Goal: Check status: Check status

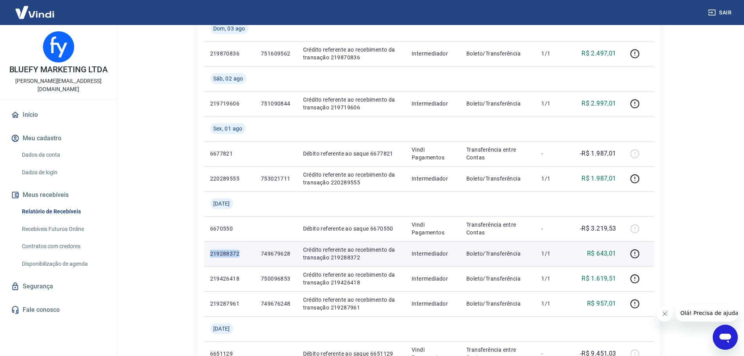
click at [221, 255] on p "219288372" at bounding box center [229, 254] width 38 height 8
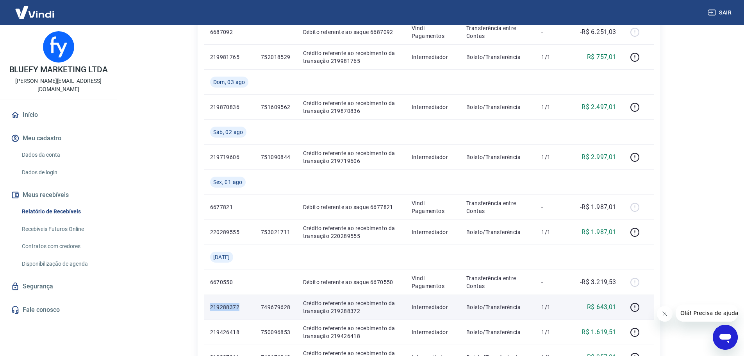
scroll to position [391, 0]
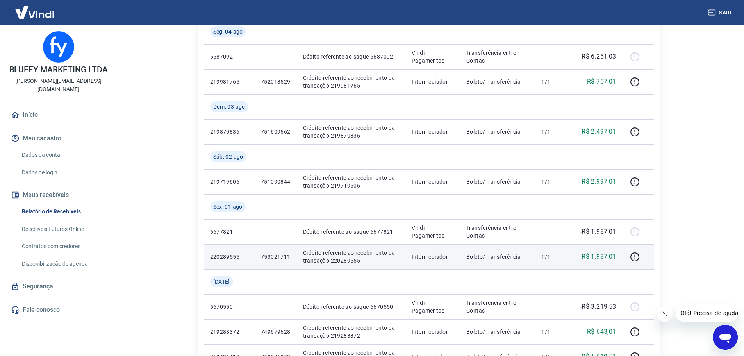
click at [221, 258] on p "220289555" at bounding box center [229, 257] width 38 height 8
copy p "220289555"
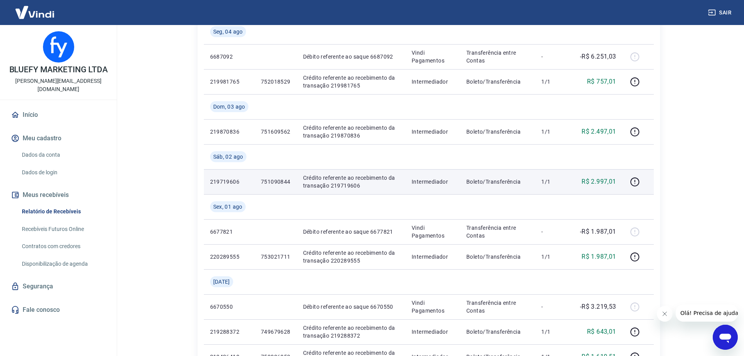
click at [237, 181] on p "219719606" at bounding box center [229, 182] width 38 height 8
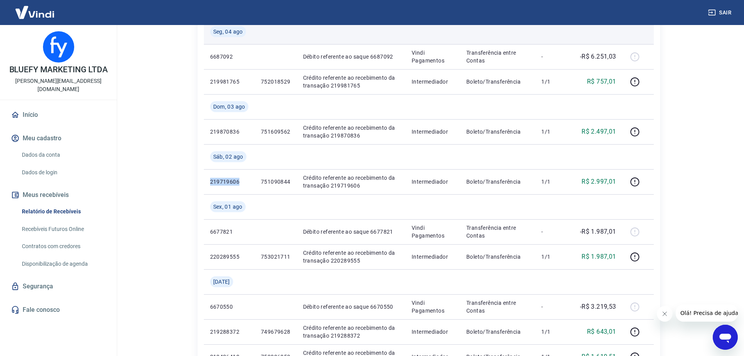
copy p "219719606"
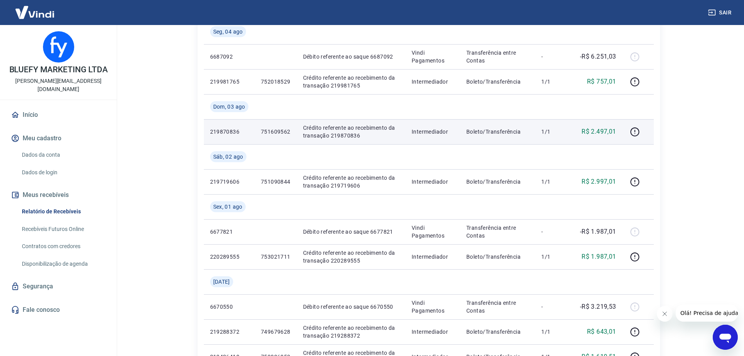
click at [232, 132] on p "219870836" at bounding box center [229, 132] width 38 height 8
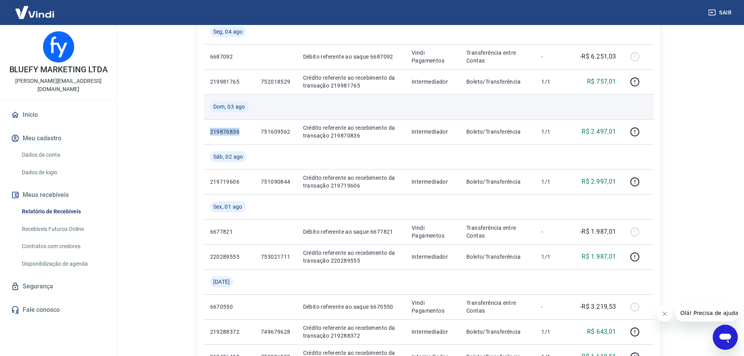
copy p "219870836"
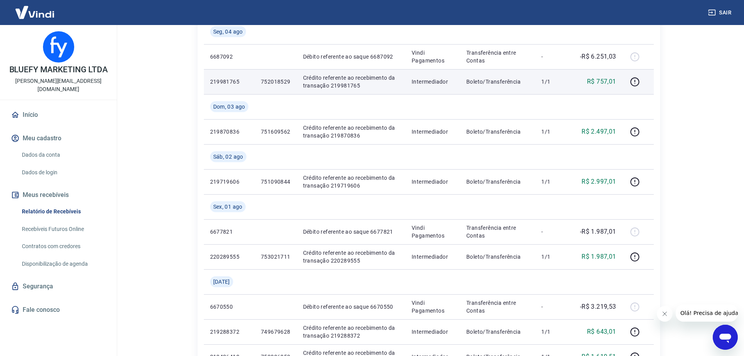
click at [219, 81] on p "219981765" at bounding box center [229, 82] width 38 height 8
copy p "219981765"
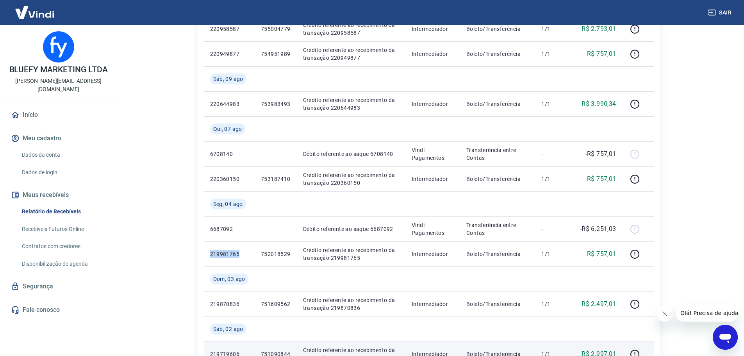
scroll to position [156, 0]
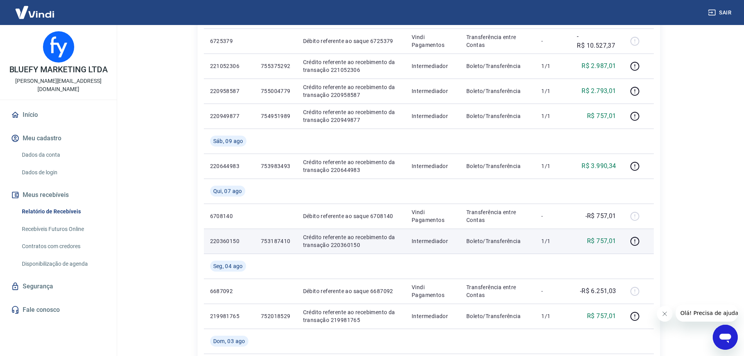
click at [227, 239] on p "220360150" at bounding box center [229, 241] width 38 height 8
copy p "220360150"
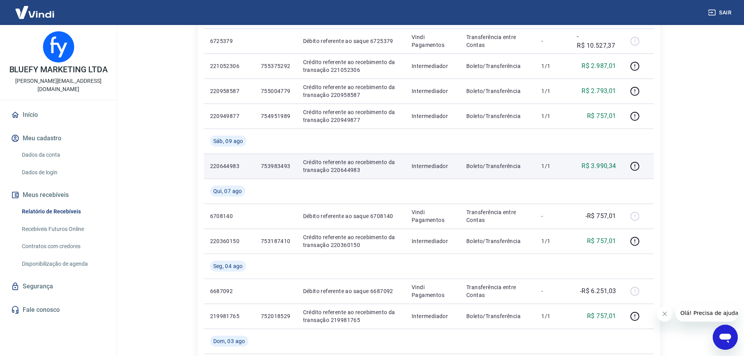
click at [216, 166] on p "220644983" at bounding box center [229, 166] width 38 height 8
copy p "220644983"
click at [223, 166] on p "220644983" at bounding box center [229, 166] width 38 height 8
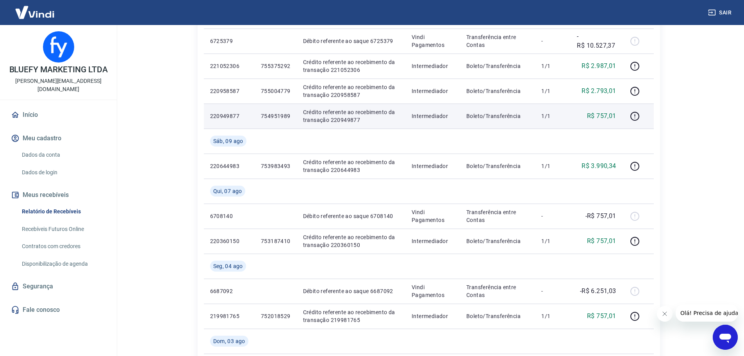
click at [229, 117] on p "220949877" at bounding box center [229, 116] width 38 height 8
copy p "220949877"
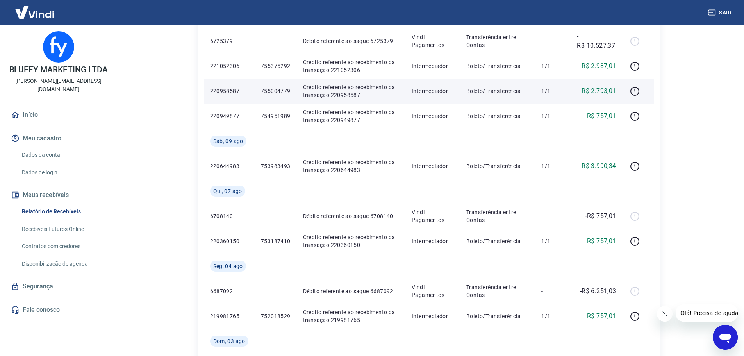
click at [227, 92] on p "220958587" at bounding box center [229, 91] width 38 height 8
copy p "220958587"
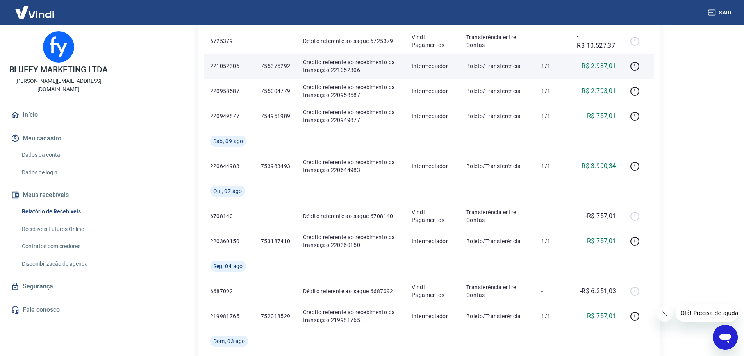
click at [226, 70] on td "221052306" at bounding box center [229, 66] width 51 height 25
click at [225, 66] on p "221052306" at bounding box center [229, 66] width 38 height 8
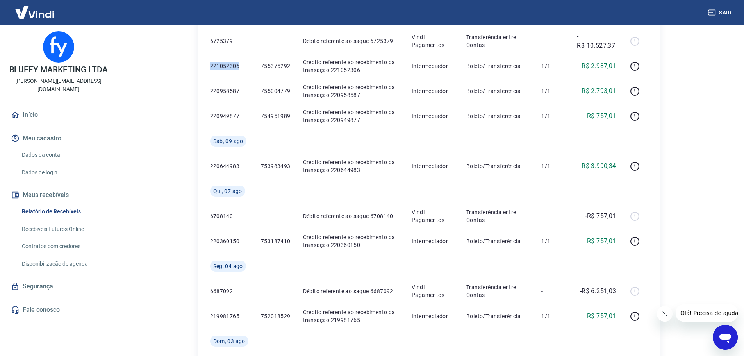
copy p "221052306"
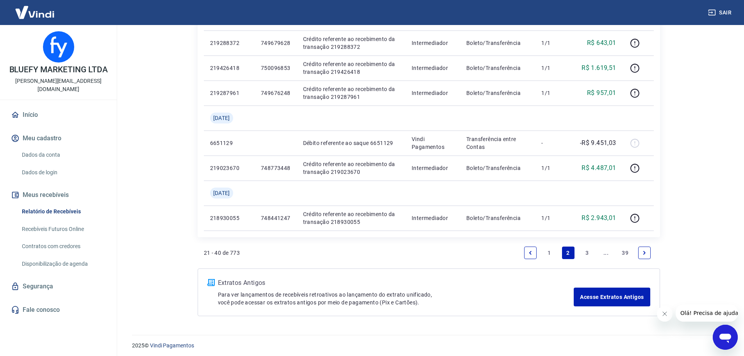
scroll to position [683, 0]
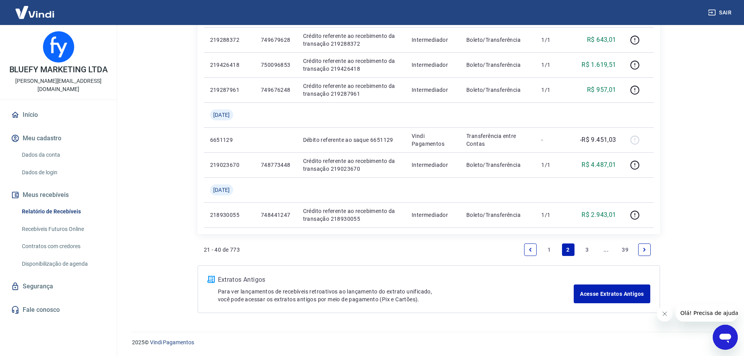
click at [534, 249] on link "Previous page" at bounding box center [530, 249] width 13 height 13
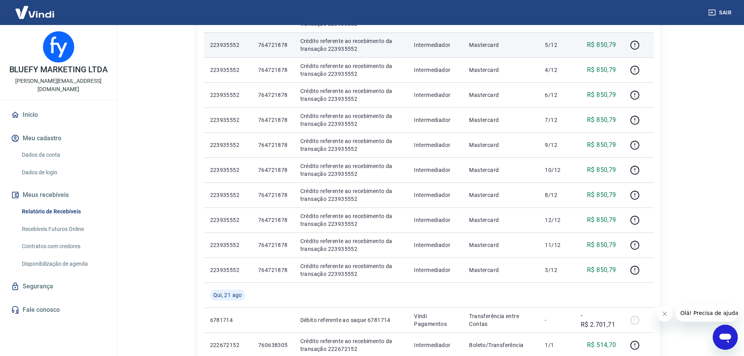
scroll to position [533, 0]
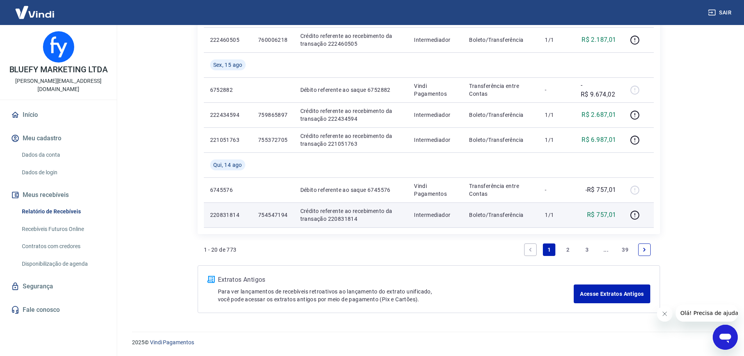
click at [229, 215] on p "220831814" at bounding box center [228, 215] width 36 height 8
copy p "220831814"
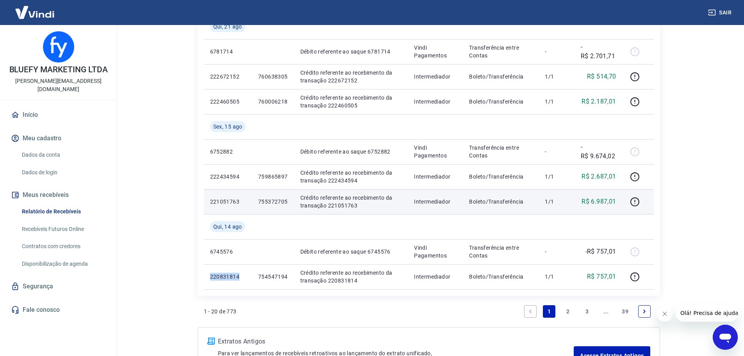
scroll to position [454, 0]
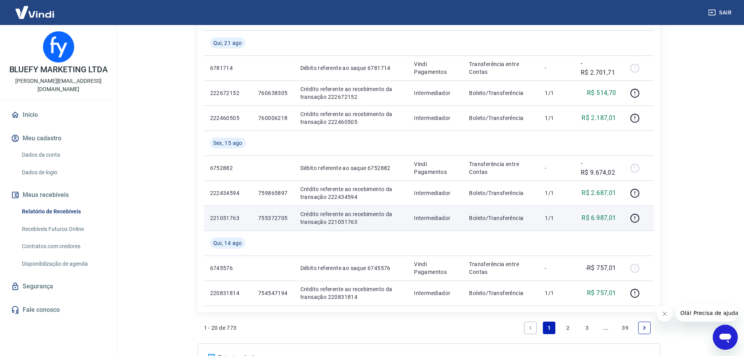
click at [230, 218] on p "221051763" at bounding box center [228, 218] width 36 height 8
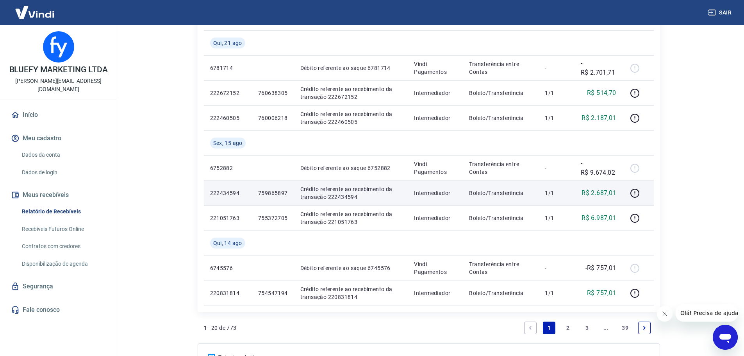
click at [228, 191] on p "222434594" at bounding box center [228, 193] width 36 height 8
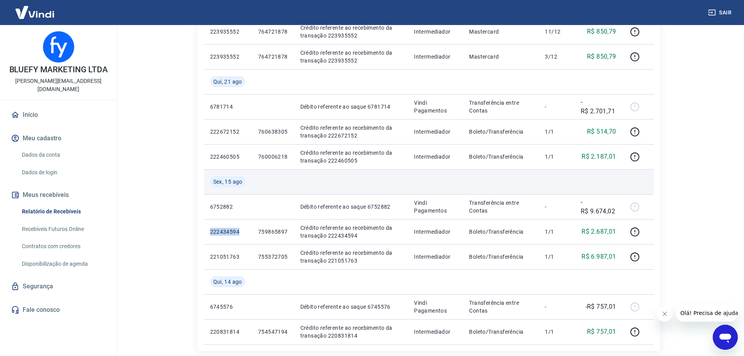
scroll to position [415, 0]
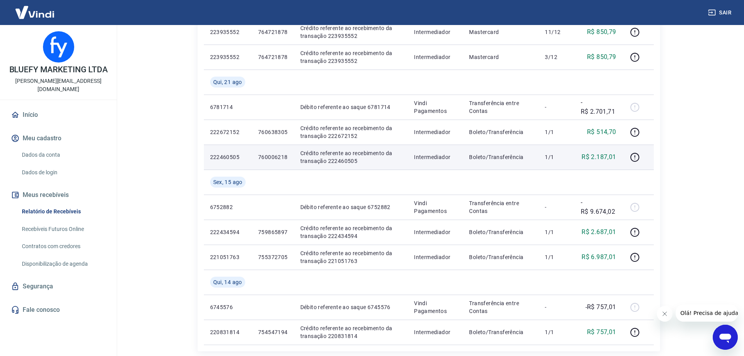
click at [222, 159] on p "222460505" at bounding box center [228, 157] width 36 height 8
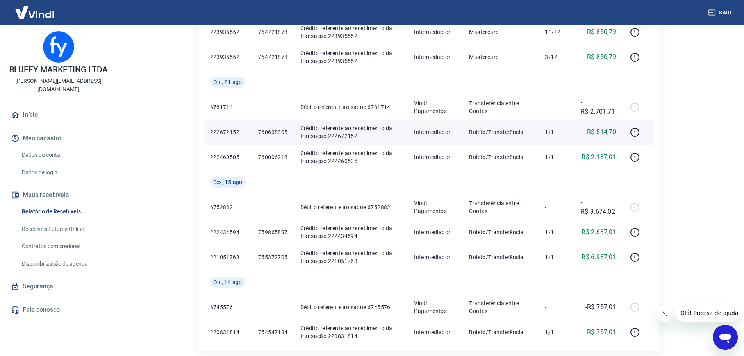
click at [226, 132] on p "222672152" at bounding box center [228, 132] width 36 height 8
click at [261, 132] on p "760638305" at bounding box center [273, 132] width 30 height 8
click at [228, 131] on p "222672152" at bounding box center [228, 132] width 36 height 8
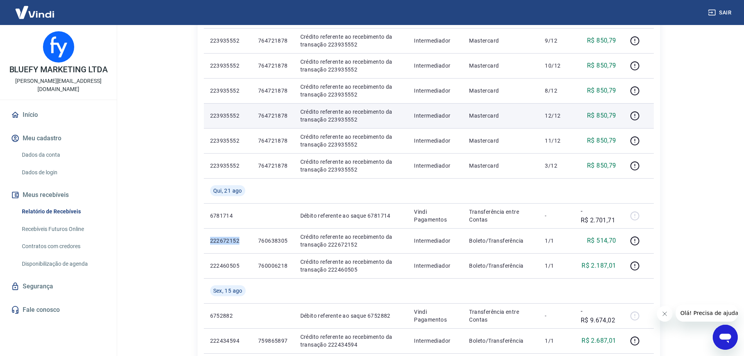
scroll to position [259, 0]
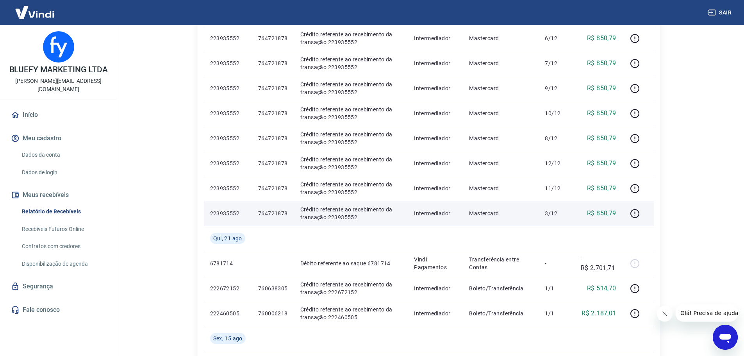
click at [229, 214] on p "223935552" at bounding box center [228, 213] width 36 height 8
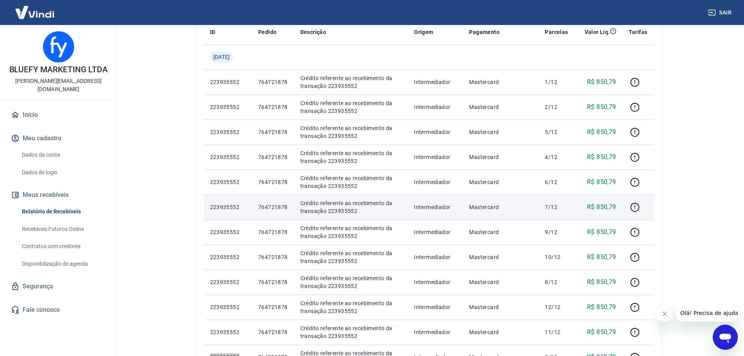
scroll to position [0, 0]
